Goal: Task Accomplishment & Management: Manage account settings

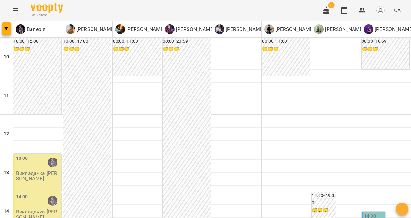
scroll to position [342, 0]
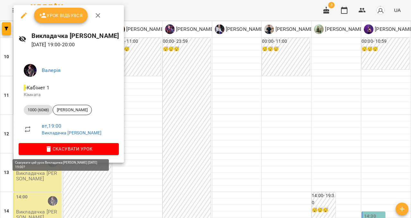
click at [45, 145] on span "Скасувати Урок" at bounding box center [69, 149] width 90 height 8
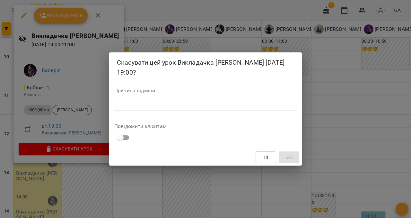
click at [128, 106] on textarea at bounding box center [205, 105] width 182 height 6
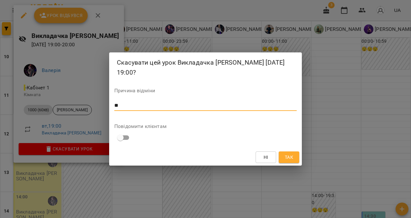
type textarea "*"
type textarea "*******"
click at [292, 157] on span "Так" at bounding box center [289, 157] width 8 height 8
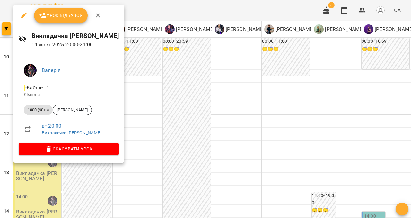
click at [99, 18] on icon "button" at bounding box center [98, 16] width 8 height 8
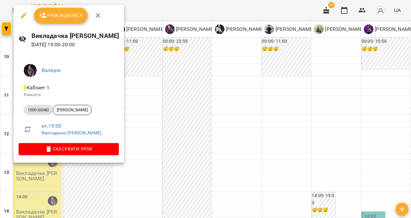
click at [64, 109] on span "Яся Рєзнікова" at bounding box center [72, 110] width 39 height 6
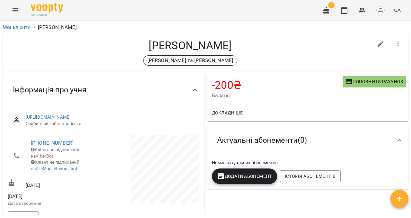
click at [370, 82] on span "Поповнити рахунок" at bounding box center [374, 82] width 58 height 8
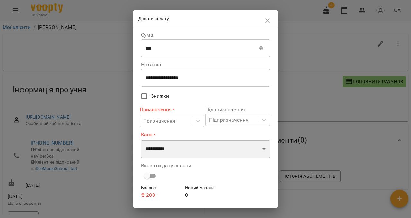
click at [159, 148] on select "**********" at bounding box center [205, 149] width 129 height 18
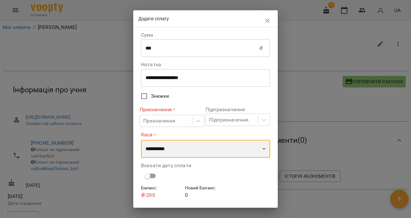
select select "****"
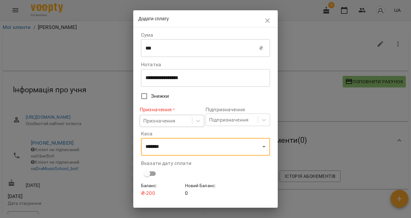
click at [172, 123] on div "Призначення" at bounding box center [159, 121] width 32 height 8
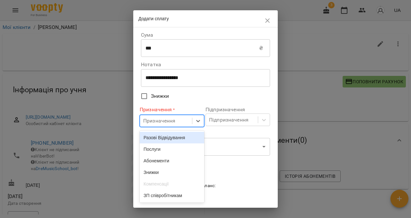
click at [168, 137] on div "Разові Відвідування" at bounding box center [172, 138] width 65 height 12
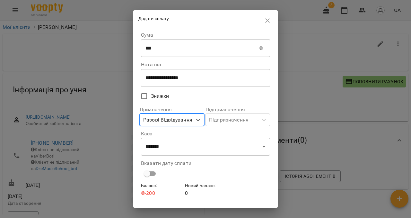
scroll to position [17, 0]
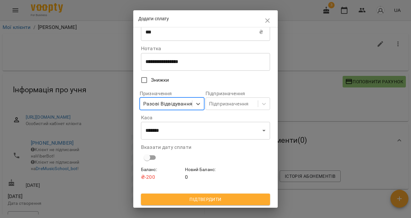
click at [174, 197] on span "Підтвердити" at bounding box center [205, 199] width 119 height 8
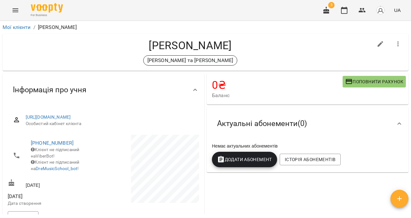
click at [17, 13] on icon "Menu" at bounding box center [16, 10] width 8 height 8
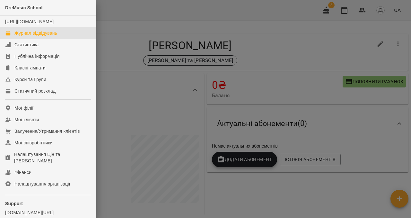
click at [31, 36] on div "Журнал відвідувань" at bounding box center [35, 33] width 43 height 6
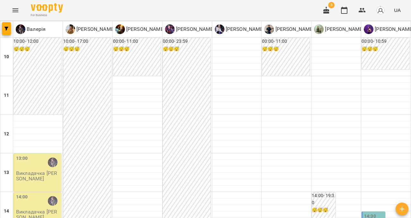
click at [332, 8] on button "button" at bounding box center [325, 10] width 15 height 15
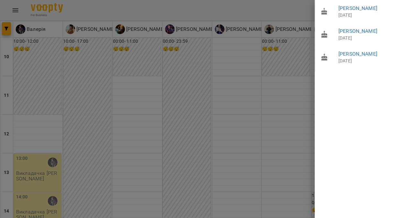
click at [301, 9] on div at bounding box center [205, 109] width 411 height 218
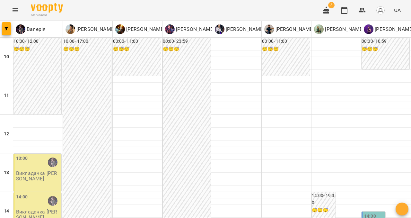
scroll to position [247, 0]
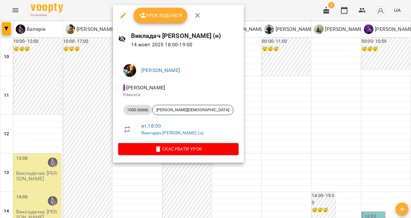
click at [197, 13] on icon "button" at bounding box center [198, 16] width 8 height 8
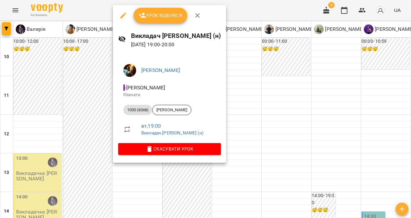
click at [194, 16] on icon "button" at bounding box center [198, 16] width 8 height 8
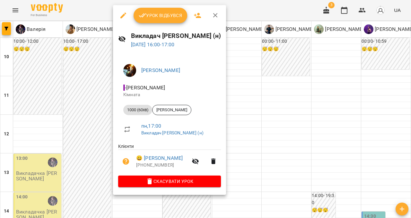
click at [214, 15] on icon "button" at bounding box center [215, 15] width 4 height 4
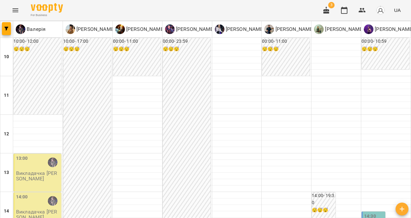
scroll to position [0, 0]
click at [363, 7] on icon "button" at bounding box center [362, 10] width 8 height 8
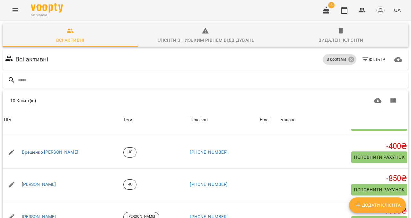
scroll to position [65, 0]
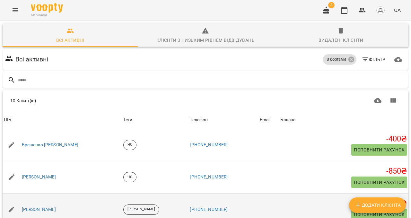
click at [384, 210] on span "Поповнити рахунок" at bounding box center [379, 214] width 51 height 8
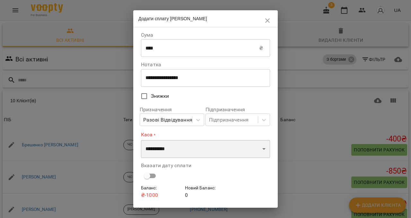
click at [179, 149] on select "**********" at bounding box center [205, 149] width 129 height 18
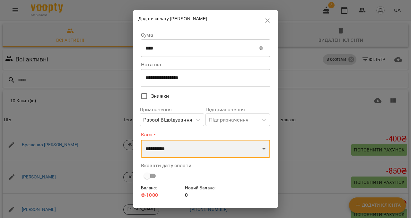
select select "****"
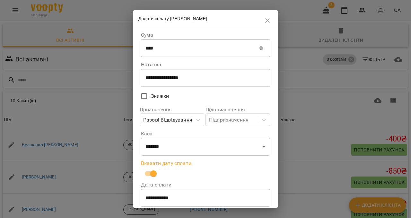
scroll to position [13, 0]
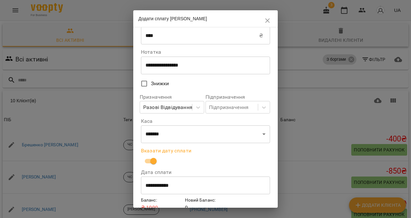
click at [146, 185] on input "**********" at bounding box center [205, 185] width 129 height 18
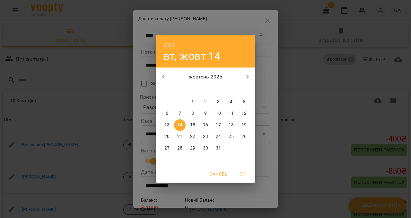
click at [246, 113] on p "12" at bounding box center [243, 113] width 5 height 6
type input "**********"
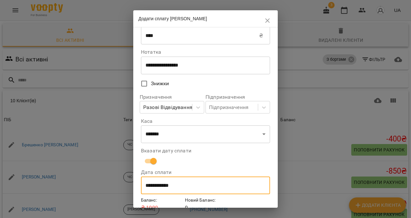
scroll to position [44, 0]
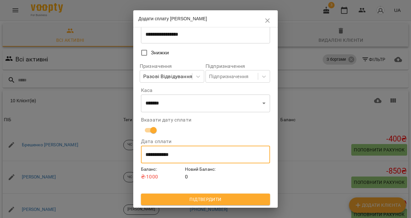
click at [210, 202] on span "Підтвердити" at bounding box center [205, 199] width 119 height 8
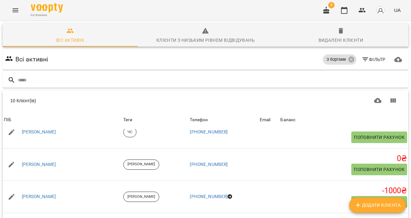
scroll to position [0, 0]
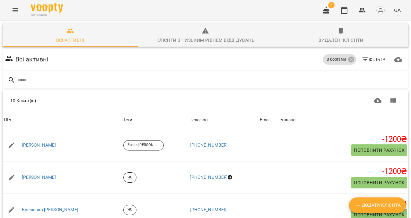
click at [14, 9] on icon "Menu" at bounding box center [16, 10] width 8 height 8
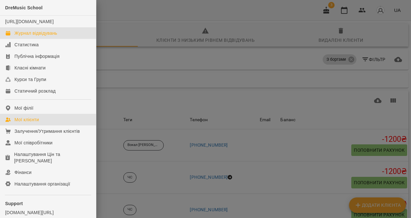
click at [24, 36] on div "Журнал відвідувань" at bounding box center [35, 33] width 43 height 6
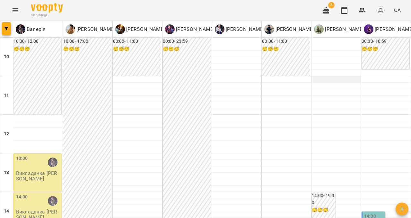
scroll to position [270, 0]
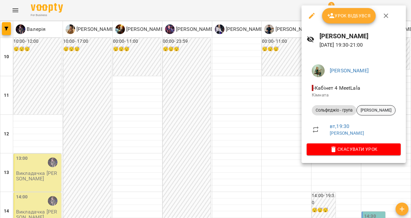
click at [387, 108] on span "[PERSON_NAME]" at bounding box center [376, 110] width 39 height 6
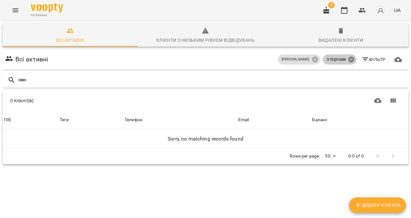
click at [349, 59] on icon at bounding box center [351, 59] width 6 height 6
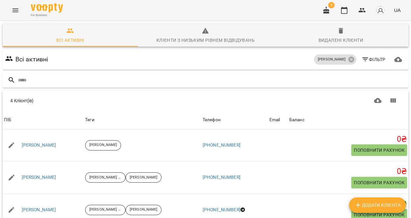
scroll to position [55, 0]
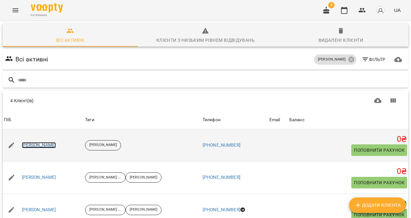
click at [44, 142] on link "Алла Шлапак" at bounding box center [39, 145] width 34 height 6
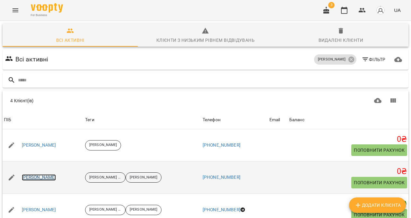
click at [44, 177] on link "Валерія Мікаєлян" at bounding box center [39, 177] width 34 height 6
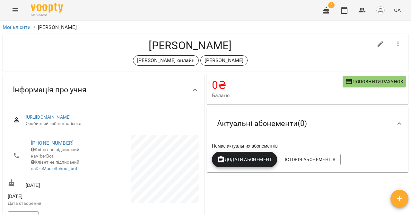
click at [104, 140] on div at bounding box center [151, 171] width 97 height 76
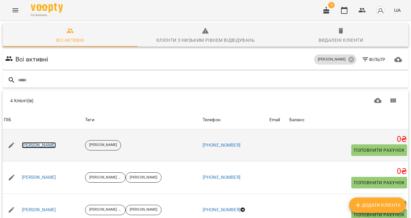
click at [33, 146] on link "Алла Шлапак" at bounding box center [39, 145] width 34 height 6
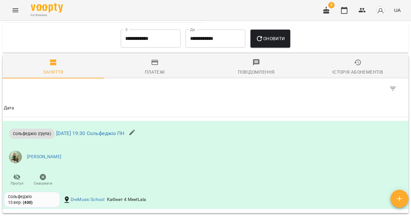
click at [158, 66] on icon "button" at bounding box center [155, 62] width 8 height 8
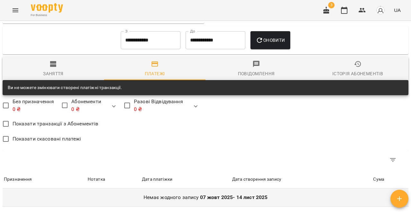
scroll to position [332, 0]
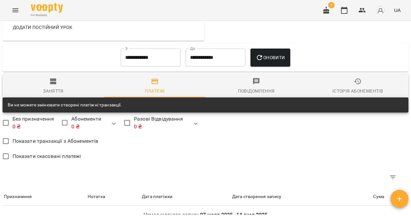
click at [129, 66] on input "**********" at bounding box center [151, 57] width 60 height 18
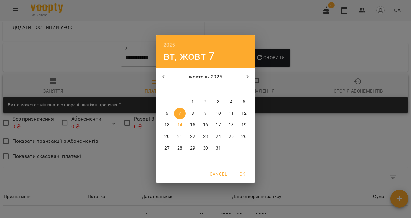
click at [164, 74] on icon "button" at bounding box center [164, 77] width 8 height 8
click at [168, 103] on span "1" at bounding box center [167, 102] width 12 height 6
type input "**********"
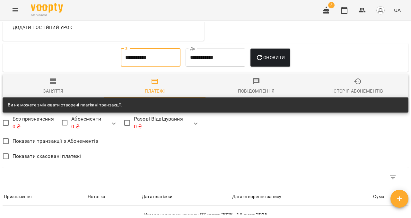
click at [260, 61] on icon "button" at bounding box center [259, 58] width 8 height 8
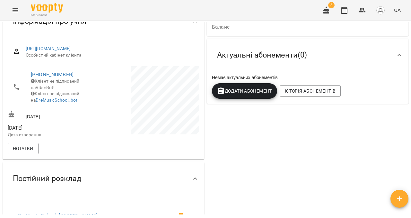
scroll to position [0, 0]
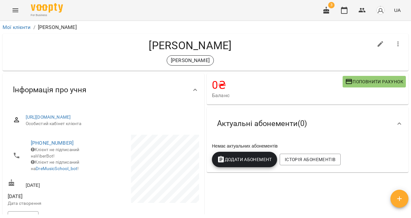
click at [353, 81] on span "Поповнити рахунок" at bounding box center [374, 82] width 58 height 8
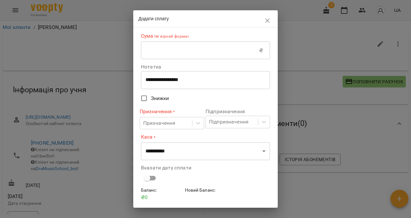
click at [191, 51] on input "text" at bounding box center [200, 50] width 118 height 18
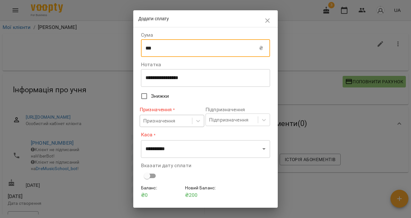
type input "***"
click at [170, 121] on div "Призначення" at bounding box center [159, 121] width 32 height 8
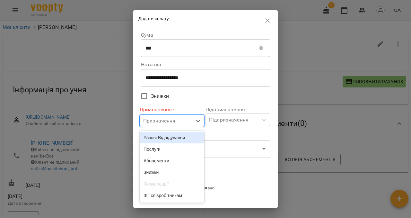
click at [165, 137] on div "Разові Відвідування" at bounding box center [172, 138] width 65 height 12
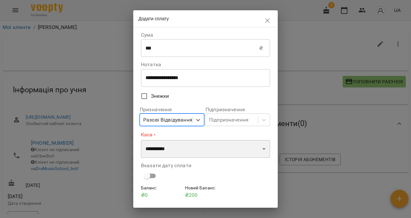
click at [165, 148] on select "**********" at bounding box center [205, 149] width 129 height 18
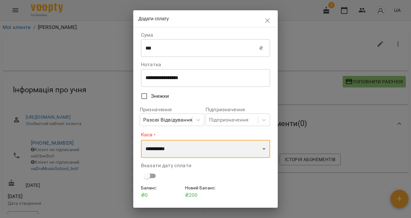
select select "****"
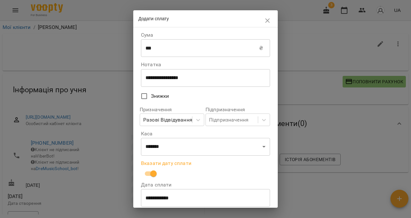
click at [155, 193] on input "**********" at bounding box center [205, 198] width 129 height 18
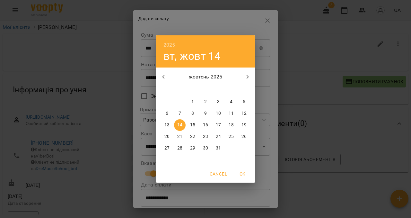
click at [164, 77] on icon "button" at bounding box center [164, 77] width 8 height 8
click at [168, 124] on p "15" at bounding box center [166, 125] width 5 height 6
type input "**********"
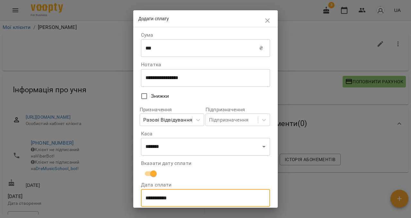
scroll to position [44, 0]
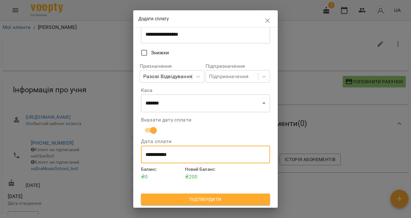
click at [194, 198] on span "Підтвердити" at bounding box center [205, 199] width 119 height 8
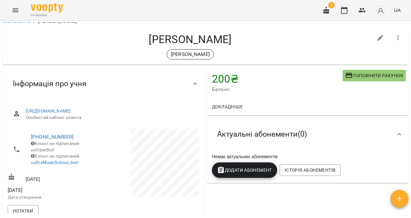
scroll to position [4, 0]
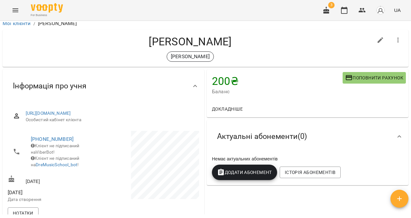
click at [16, 4] on button "Menu" at bounding box center [15, 10] width 15 height 15
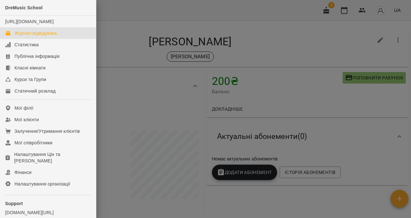
click at [30, 36] on div "Журнал відвідувань" at bounding box center [35, 33] width 43 height 6
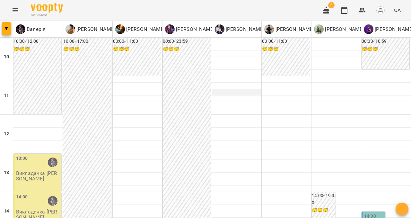
scroll to position [273, 0]
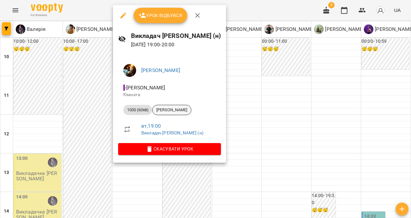
click at [168, 110] on span "Марія Макарова" at bounding box center [171, 110] width 39 height 6
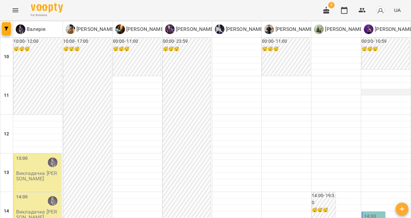
scroll to position [249, 0]
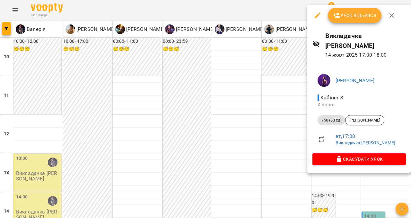
click at [392, 12] on icon "button" at bounding box center [392, 16] width 8 height 8
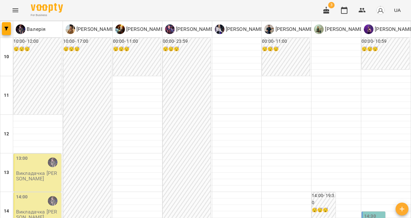
scroll to position [363, 0]
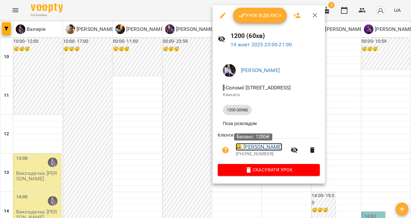
click at [259, 147] on link "😀 Дуда Олена" at bounding box center [259, 147] width 47 height 8
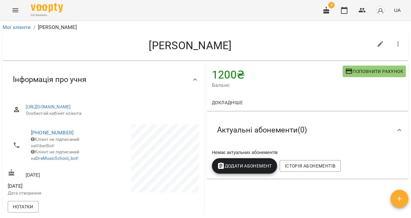
click at [15, 11] on icon "Menu" at bounding box center [16, 10] width 8 height 8
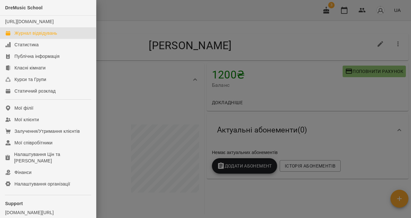
click at [27, 36] on div "Журнал відвідувань" at bounding box center [35, 33] width 43 height 6
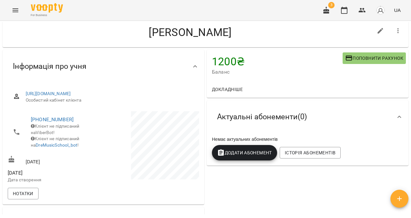
scroll to position [13, 0]
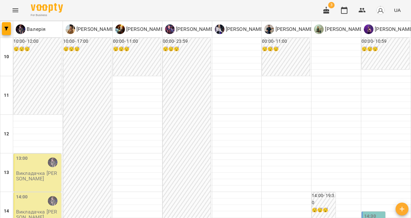
scroll to position [199, 0]
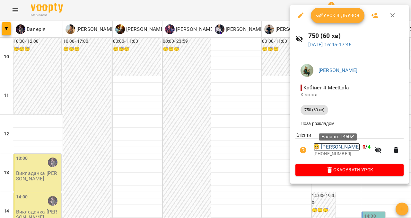
click at [328, 149] on link "😀 Васенко Владислав" at bounding box center [336, 147] width 47 height 8
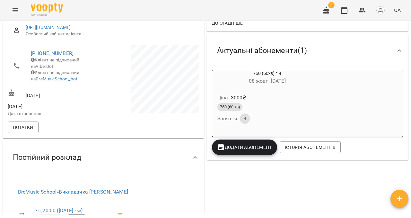
scroll to position [93, 0]
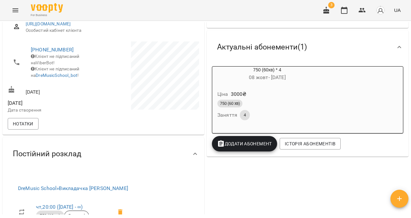
click at [312, 83] on div "750 (60хв) * 4 08 жовт - 07 груд" at bounding box center [267, 74] width 112 height 18
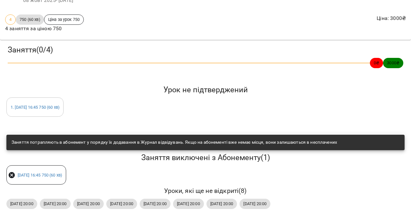
scroll to position [45, 0]
click at [64, 97] on div "1 . вт 14 жовт 2025 16:45 750 (60 хв)" at bounding box center [34, 106] width 57 height 19
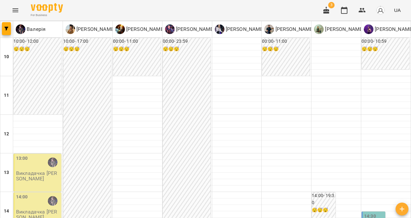
scroll to position [326, 0]
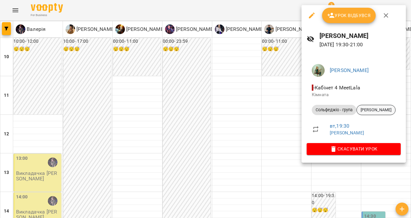
click at [370, 110] on span "[PERSON_NAME]" at bounding box center [376, 110] width 39 height 6
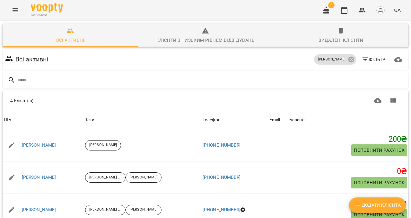
scroll to position [55, 0]
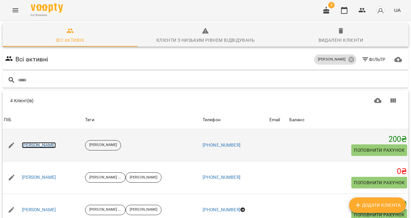
click at [31, 142] on link "Алла Шлапак" at bounding box center [39, 145] width 34 height 6
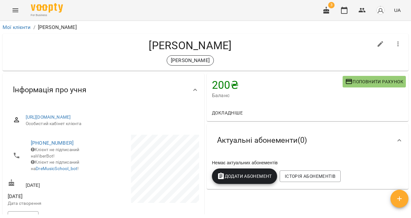
click at [363, 80] on span "Поповнити рахунок" at bounding box center [374, 82] width 58 height 8
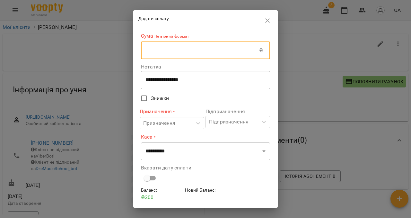
click at [193, 53] on input "text" at bounding box center [200, 50] width 118 height 18
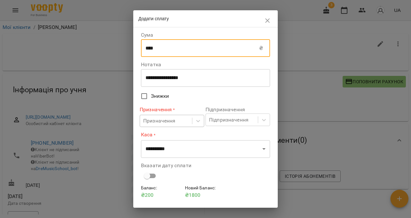
type input "****"
click at [163, 123] on div "Призначення" at bounding box center [159, 121] width 32 height 8
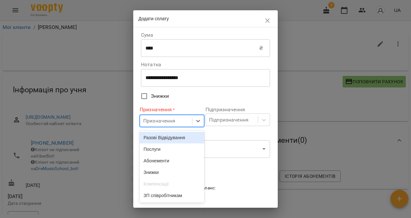
click at [165, 142] on div "Разові Відвідування" at bounding box center [172, 138] width 65 height 12
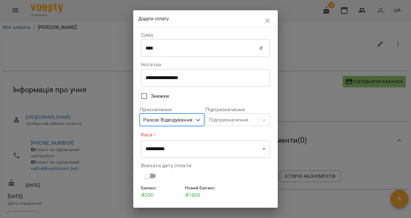
scroll to position [19, 0]
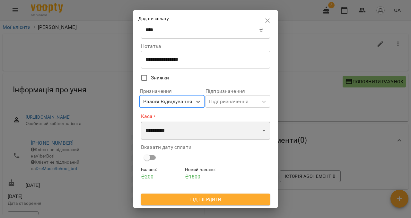
click at [177, 126] on select "**********" at bounding box center [205, 130] width 129 height 18
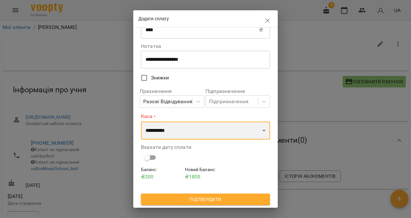
select select "****"
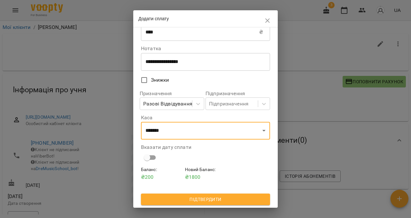
click at [180, 193] on button "Підтвердити" at bounding box center [205, 199] width 129 height 12
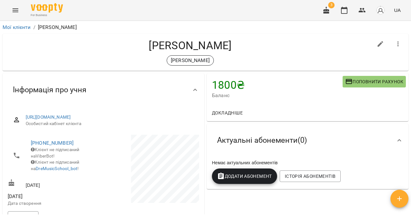
click at [249, 174] on span "Додати Абонемент" at bounding box center [244, 176] width 55 height 8
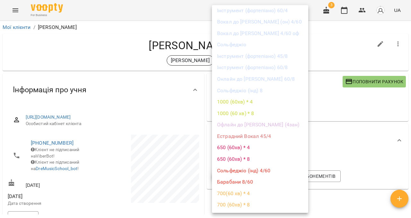
scroll to position [256, 0]
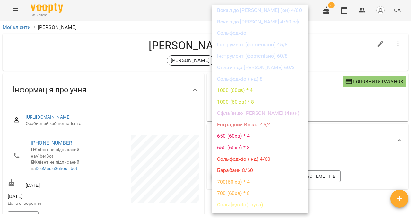
click at [244, 203] on li "Сольфеджіо(група)" at bounding box center [260, 205] width 96 height 12
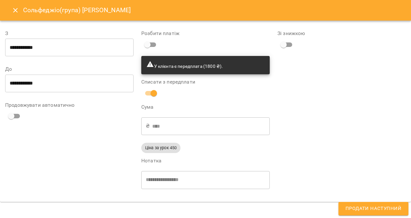
click at [373, 203] on button "Продати наступний" at bounding box center [373, 208] width 70 height 13
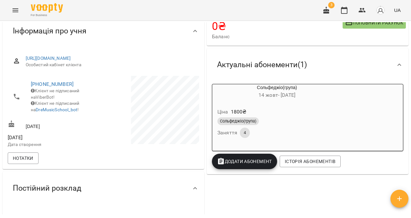
scroll to position [60, 0]
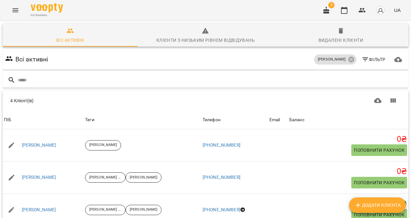
scroll to position [55, 0]
click at [19, 9] on icon "Menu" at bounding box center [16, 10] width 8 height 8
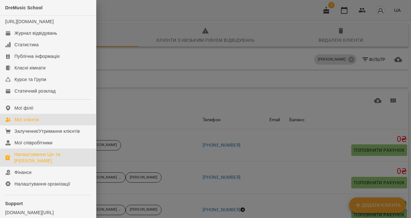
click at [46, 164] on div "Налаштування Цін та Абонементів" at bounding box center [52, 157] width 77 height 13
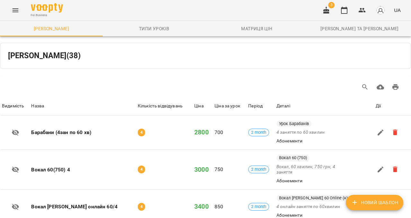
scroll to position [794, 0]
click at [329, 192] on li "50" at bounding box center [329, 193] width 19 height 12
type input "**"
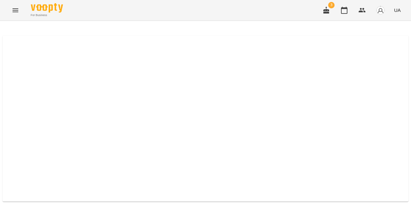
select select "*****"
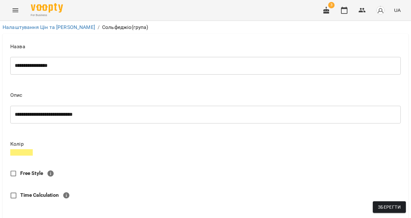
scroll to position [350, 0]
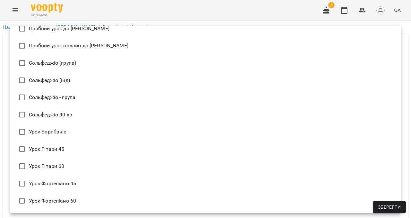
scroll to position [402, 0]
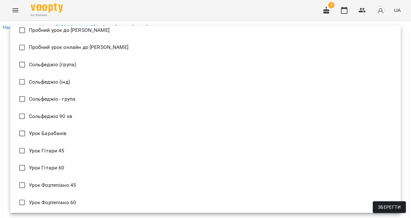
click at [75, 97] on li "Сольфеджіо - група" at bounding box center [205, 98] width 390 height 17
type input "**********"
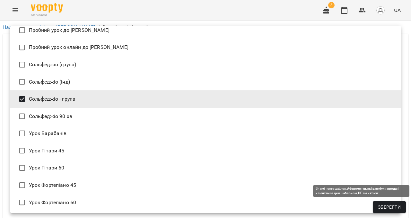
click at [383, 211] on button "Зберегти" at bounding box center [389, 207] width 33 height 12
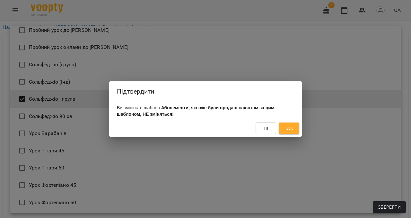
click at [265, 128] on span "Ні" at bounding box center [265, 128] width 5 height 8
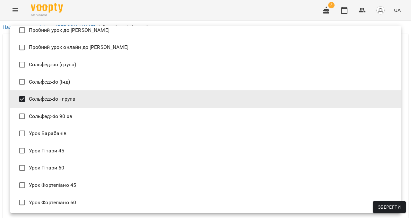
click at [20, 18] on div at bounding box center [205, 109] width 411 height 218
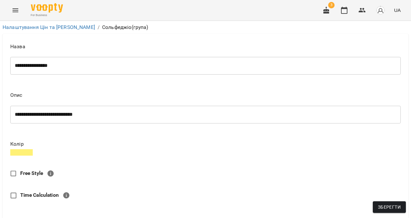
click at [13, 9] on icon "Menu" at bounding box center [16, 10] width 8 height 8
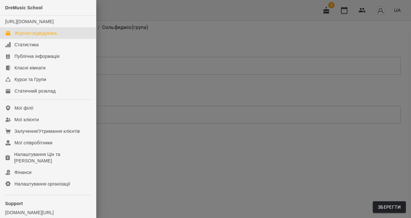
click at [31, 36] on div "Журнал відвідувань" at bounding box center [35, 33] width 43 height 6
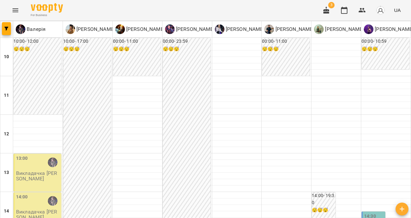
type input "**********"
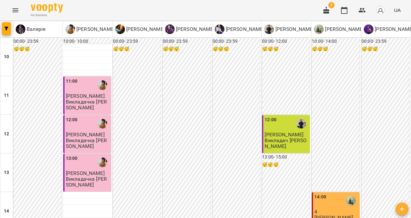
scroll to position [144, 0]
click at [334, 192] on div "14:00 4 Сольфеджіо Сб" at bounding box center [336, 220] width 48 height 57
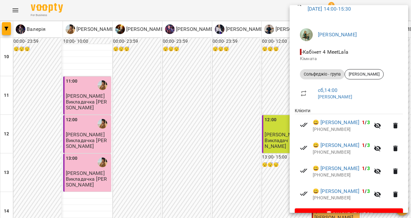
scroll to position [59, 0]
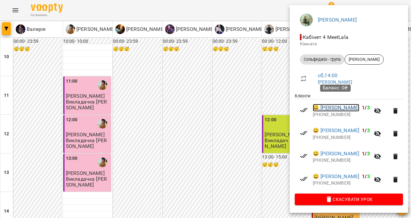
click at [333, 104] on link "😀 Ілона Шокотько" at bounding box center [336, 108] width 47 height 8
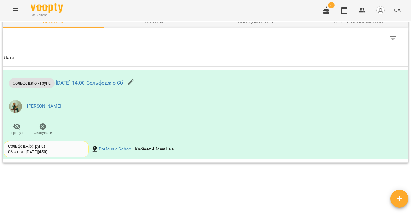
scroll to position [395, 0]
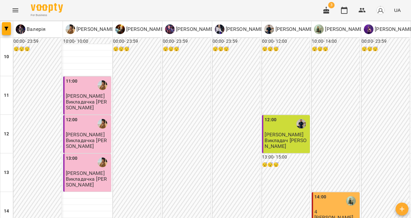
type input "**********"
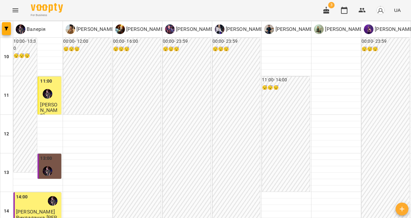
click at [19, 13] on icon "Menu" at bounding box center [16, 10] width 8 height 8
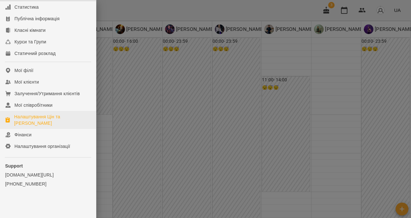
scroll to position [26, 0]
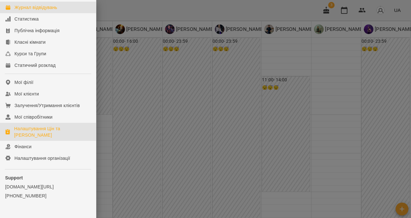
click at [51, 134] on div "Налаштування Цін та Абонементів" at bounding box center [52, 131] width 77 height 13
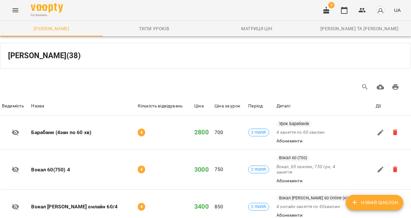
scroll to position [36, 0]
click at [20, 11] on button "Menu" at bounding box center [15, 10] width 15 height 15
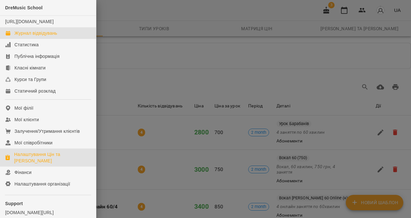
click at [28, 36] on div "Журнал відвідувань" at bounding box center [35, 33] width 43 height 6
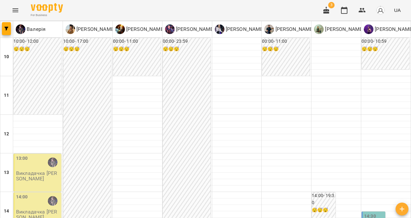
scroll to position [99, 0]
click at [42, 209] on p "Викладачка [PERSON_NAME]" at bounding box center [38, 214] width 44 height 11
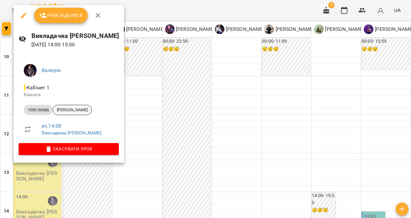
click at [76, 108] on span "Дар'я Тутова" at bounding box center [72, 110] width 39 height 6
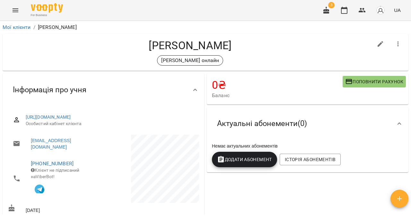
click at [357, 81] on span "Поповнити рахунок" at bounding box center [374, 82] width 58 height 8
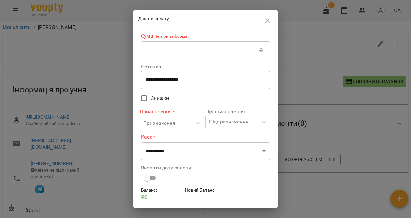
click at [183, 59] on input "text" at bounding box center [200, 50] width 118 height 18
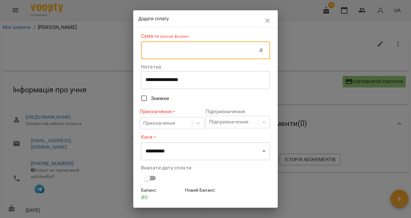
type input "****"
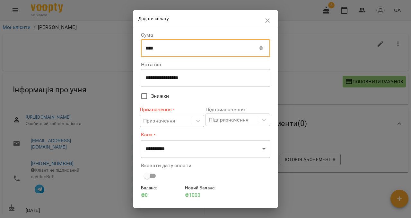
click at [168, 123] on div "Призначення" at bounding box center [159, 121] width 32 height 8
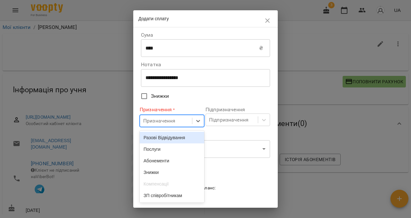
click at [166, 138] on div "Разові Відвідування" at bounding box center [172, 138] width 65 height 12
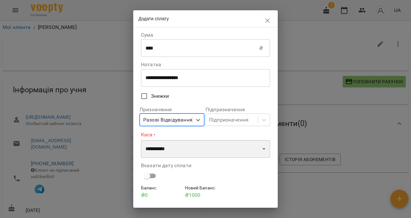
click at [164, 152] on select "**********" at bounding box center [205, 149] width 129 height 18
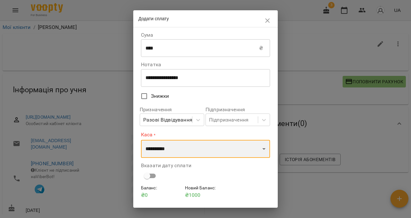
select select "****"
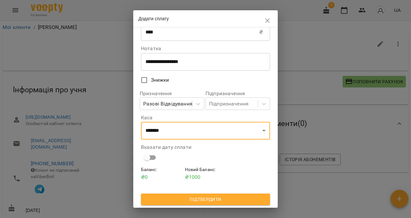
click at [189, 198] on span "Підтвердити" at bounding box center [205, 199] width 119 height 8
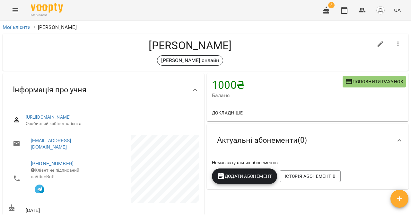
click at [16, 7] on icon "Menu" at bounding box center [16, 10] width 8 height 8
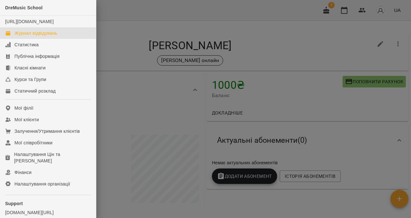
click at [28, 36] on div "Журнал відвідувань" at bounding box center [35, 33] width 43 height 6
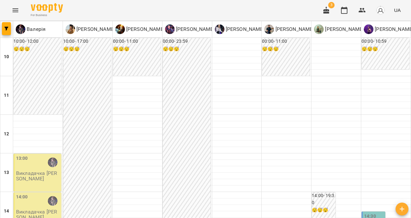
scroll to position [359, 0]
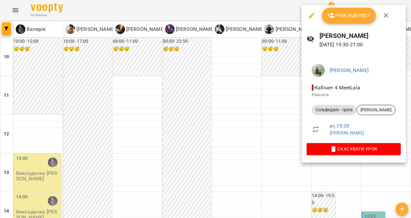
click at [379, 108] on span "[PERSON_NAME]" at bounding box center [376, 110] width 39 height 6
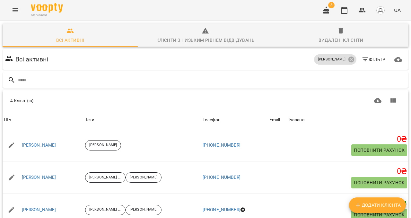
scroll to position [55, 0]
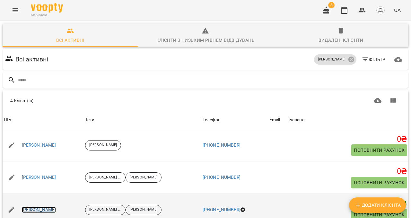
click at [50, 206] on link "Маргарита Горячева" at bounding box center [39, 209] width 34 height 6
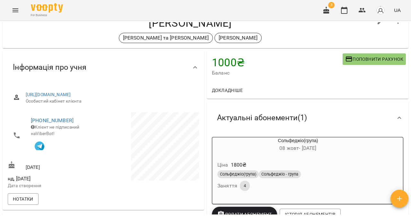
scroll to position [18, 0]
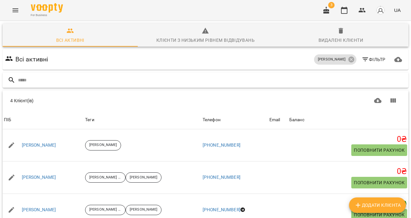
scroll to position [17, 0]
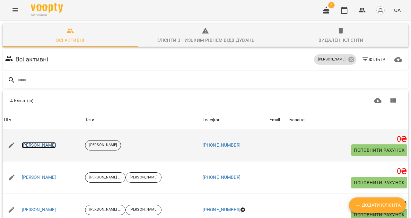
click at [48, 142] on link "Алла Шлапак" at bounding box center [39, 145] width 34 height 6
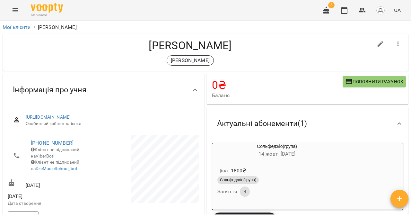
click at [332, 147] on div "Сольфеджіо(група) 14 жовт - 13 груд" at bounding box center [276, 150] width 129 height 15
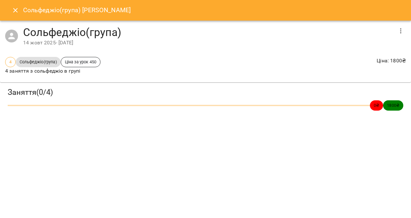
click at [400, 39] on div "Сольфеджіо(група) 14 жовт 2025 - 13 груд 2025" at bounding box center [205, 36] width 411 height 31
click at [401, 33] on icon "button" at bounding box center [400, 30] width 1 height 5
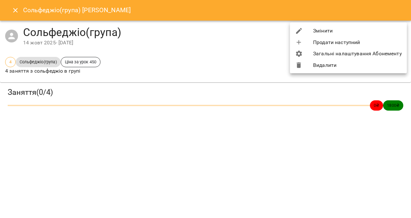
click at [382, 30] on li "Змінити" at bounding box center [348, 31] width 117 height 12
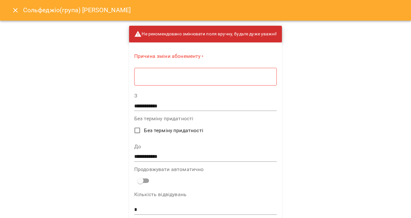
click at [248, 75] on textarea at bounding box center [206, 76] width 134 height 6
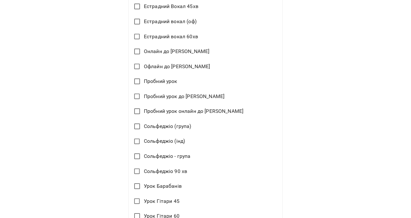
scroll to position [544, 0]
type textarea "*"
click at [169, 159] on label "Сольфеджіо - група" at bounding box center [200, 155] width 141 height 13
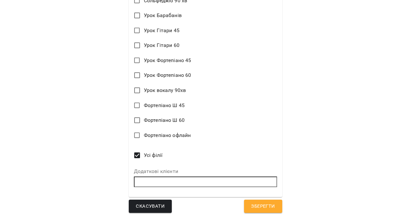
click at [267, 203] on span "Зберегти" at bounding box center [263, 206] width 24 height 8
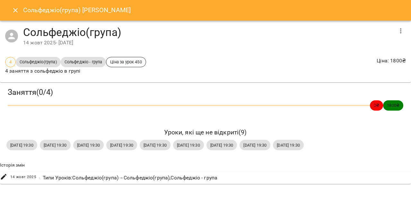
click at [19, 8] on icon "Close" at bounding box center [16, 10] width 8 height 8
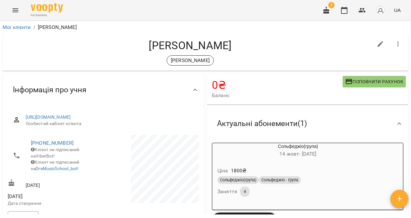
click at [17, 13] on icon "Menu" at bounding box center [16, 10] width 8 height 8
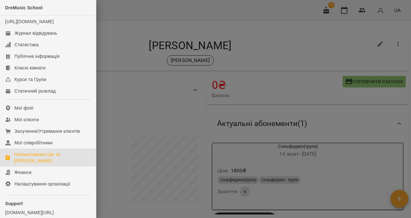
click at [47, 164] on div "Налаштування Цін та Абонементів" at bounding box center [52, 157] width 77 height 13
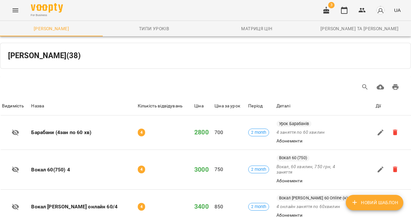
scroll to position [794, 0]
click at [333, 194] on li "50" at bounding box center [329, 193] width 19 height 12
type input "**"
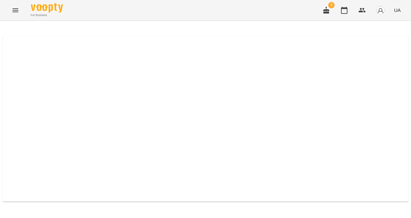
select select "*****"
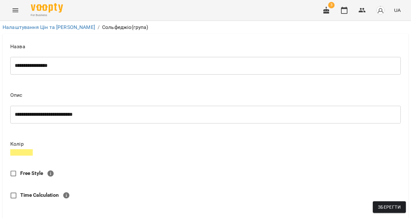
scroll to position [350, 0]
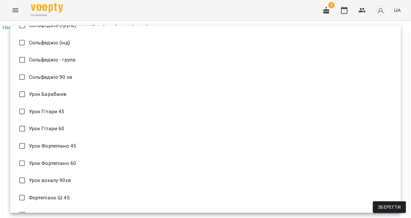
scroll to position [431, 0]
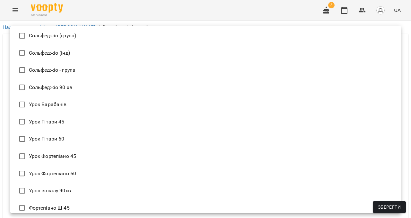
click at [65, 69] on li "Сольфеджіо - група" at bounding box center [205, 69] width 390 height 17
type input "**********"
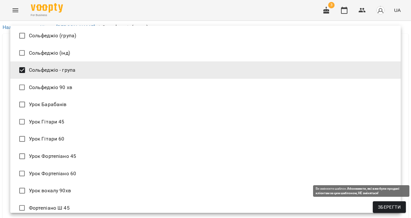
click at [394, 204] on span "Зберегти" at bounding box center [389, 207] width 23 height 8
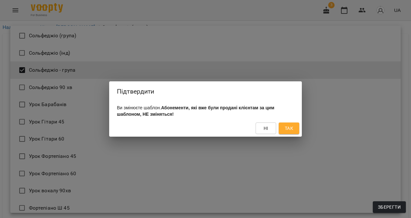
click at [285, 129] on span "Так" at bounding box center [289, 128] width 8 height 8
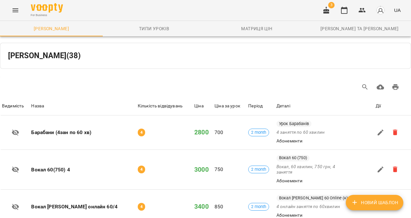
scroll to position [794, 0]
click at [330, 193] on li "50" at bounding box center [329, 193] width 19 height 12
type input "**"
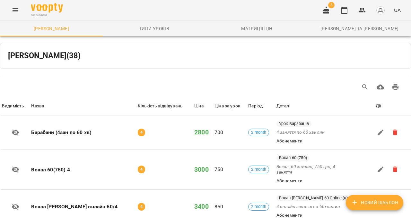
click at [17, 4] on button "Menu" at bounding box center [15, 10] width 15 height 15
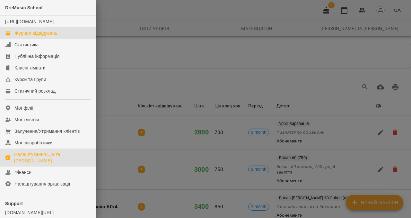
click at [28, 36] on div "Журнал відвідувань" at bounding box center [35, 33] width 43 height 6
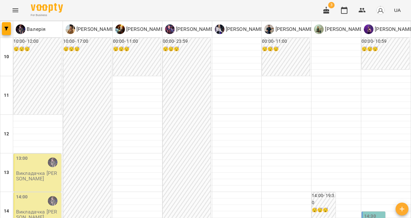
scroll to position [322, 0]
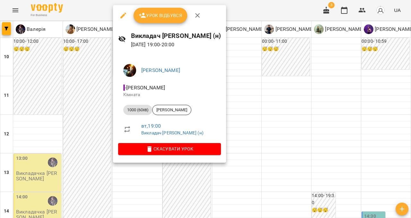
click at [196, 21] on button "button" at bounding box center [197, 15] width 15 height 15
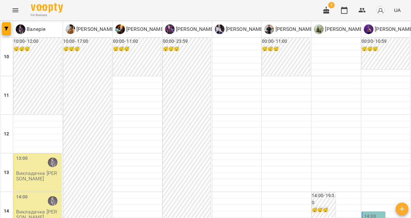
scroll to position [363, 0]
click at [361, 12] on icon "button" at bounding box center [361, 10] width 7 height 4
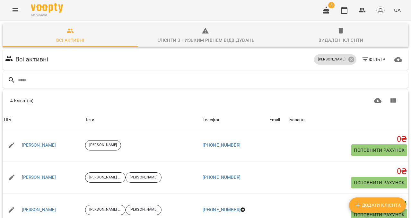
scroll to position [21, 0]
click at [351, 56] on icon at bounding box center [351, 59] width 7 height 7
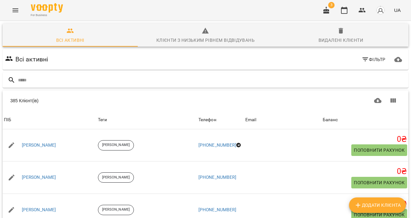
click at [372, 56] on span "Фільтр" at bounding box center [373, 60] width 24 height 8
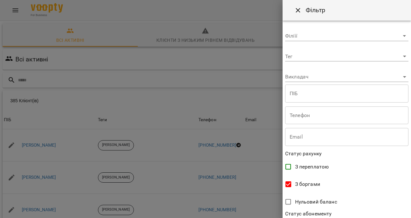
click at [265, 71] on div at bounding box center [205, 109] width 411 height 218
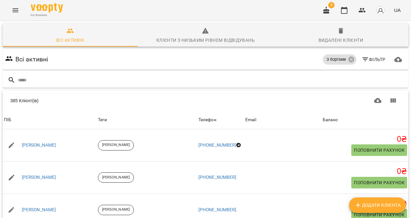
scroll to position [33, 0]
click at [376, 56] on span "Фільтр" at bounding box center [373, 60] width 24 height 8
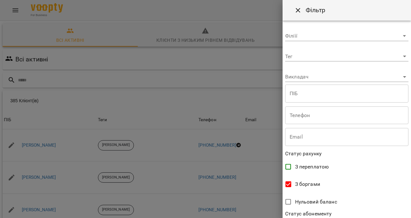
scroll to position [140, 0]
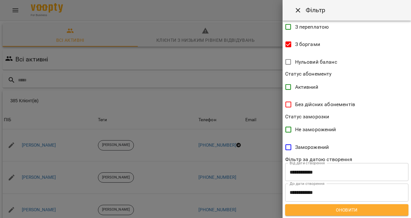
click at [323, 211] on span "Оновити" at bounding box center [346, 210] width 113 height 8
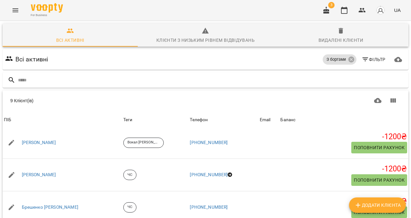
scroll to position [0, 0]
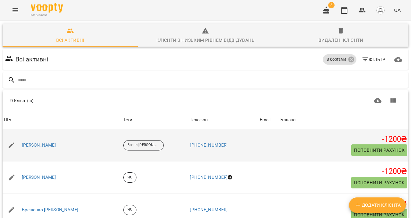
click at [365, 144] on button "Поповнити рахунок" at bounding box center [379, 150] width 56 height 12
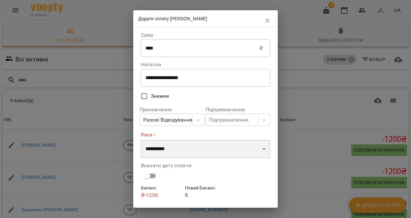
click at [163, 150] on select "**********" at bounding box center [205, 149] width 129 height 18
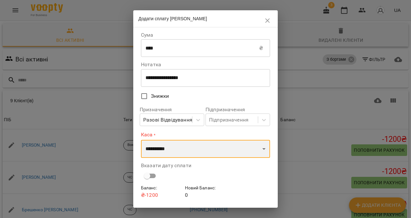
select select "****"
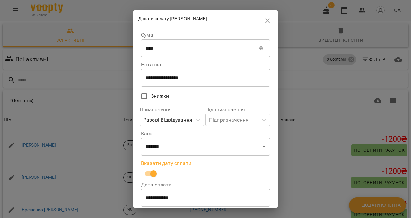
click at [151, 198] on input "**********" at bounding box center [205, 198] width 129 height 18
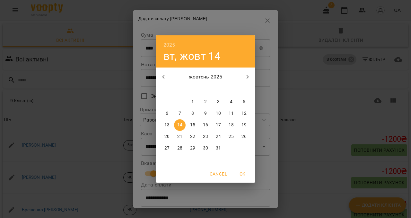
click at [244, 111] on p "12" at bounding box center [243, 113] width 5 height 6
type input "**********"
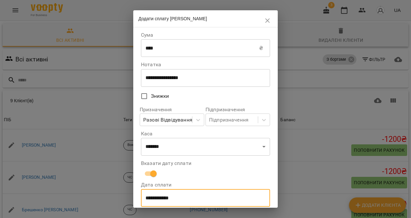
scroll to position [44, 0]
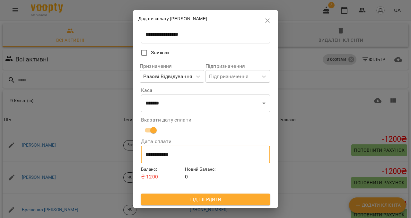
click at [196, 198] on span "Підтвердити" at bounding box center [205, 199] width 119 height 8
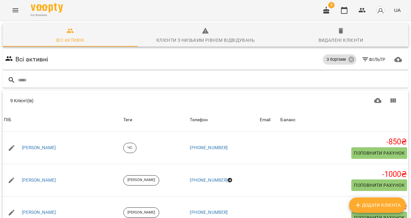
scroll to position [148, 0]
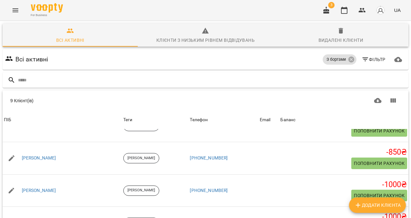
click at [18, 10] on icon "Menu" at bounding box center [16, 10] width 6 height 4
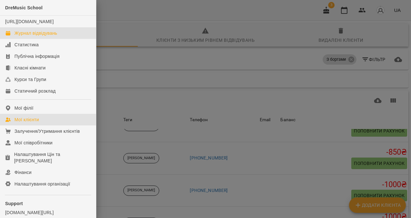
click at [27, 36] on div "Журнал відвідувань" at bounding box center [35, 33] width 43 height 6
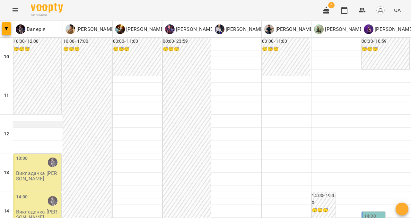
scroll to position [148, 0]
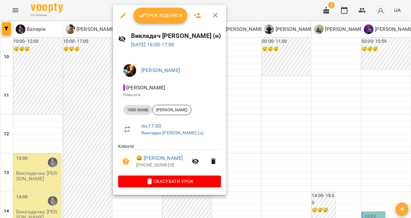
click at [125, 16] on icon "button" at bounding box center [123, 16] width 8 height 8
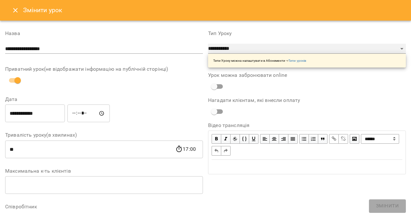
click at [225, 47] on select "**********" at bounding box center [307, 49] width 198 height 10
select select "**********"
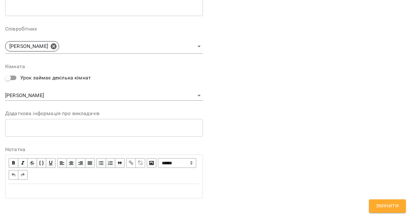
scroll to position [180, 0]
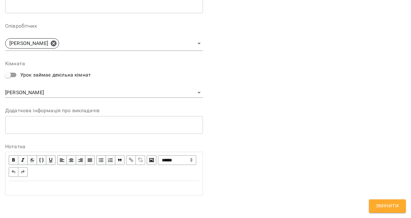
click at [201, 93] on body "**********" at bounding box center [205, 161] width 411 height 323
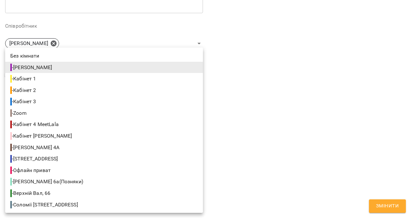
click at [150, 89] on li "- Кабінет 2" at bounding box center [104, 90] width 198 height 12
type input "**********"
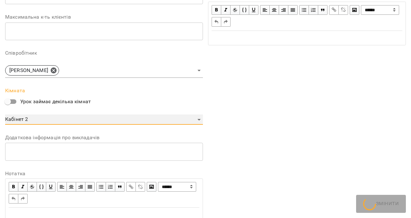
scroll to position [207, 0]
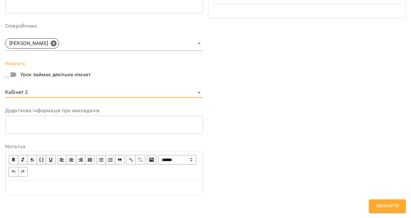
click at [390, 203] on span "Змінити" at bounding box center [387, 206] width 23 height 8
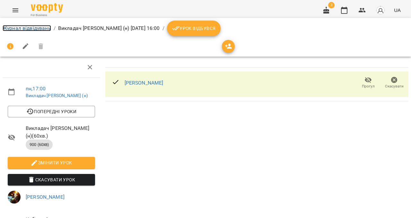
click at [19, 25] on link "Журнал відвідувань" at bounding box center [27, 28] width 48 height 6
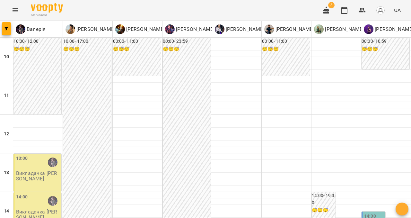
scroll to position [96, 0]
click at [365, 9] on icon "button" at bounding box center [362, 10] width 8 height 8
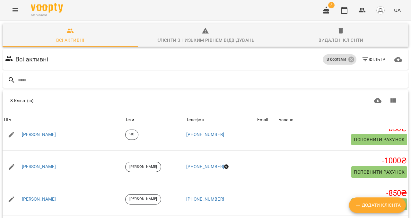
scroll to position [75, 0]
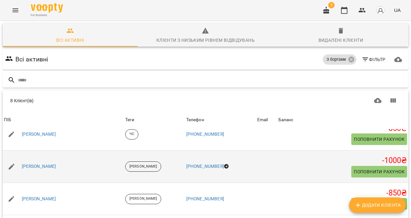
click at [366, 172] on span "Поповнити рахунок" at bounding box center [379, 172] width 51 height 8
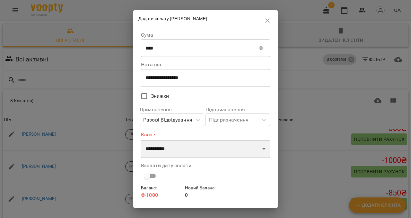
click at [170, 153] on select "**********" at bounding box center [205, 149] width 129 height 18
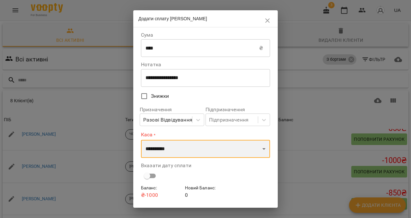
select select "****"
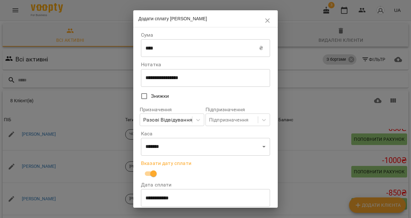
click at [151, 206] on input "**********" at bounding box center [205, 198] width 129 height 18
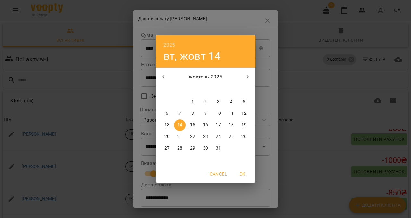
click at [245, 111] on p "12" at bounding box center [243, 113] width 5 height 6
type input "**********"
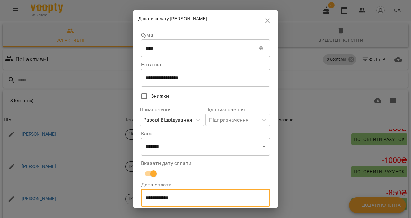
scroll to position [44, 0]
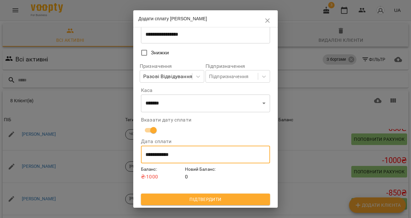
click at [221, 195] on span "Підтвердити" at bounding box center [205, 199] width 119 height 8
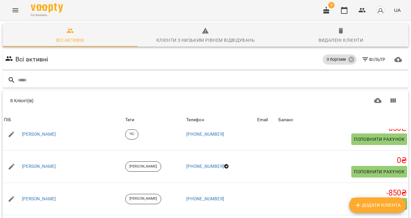
click at [20, 7] on button "Menu" at bounding box center [15, 10] width 15 height 15
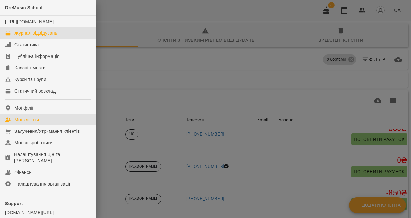
click at [34, 36] on div "Журнал відвідувань" at bounding box center [35, 33] width 43 height 6
